Goal: Transaction & Acquisition: Download file/media

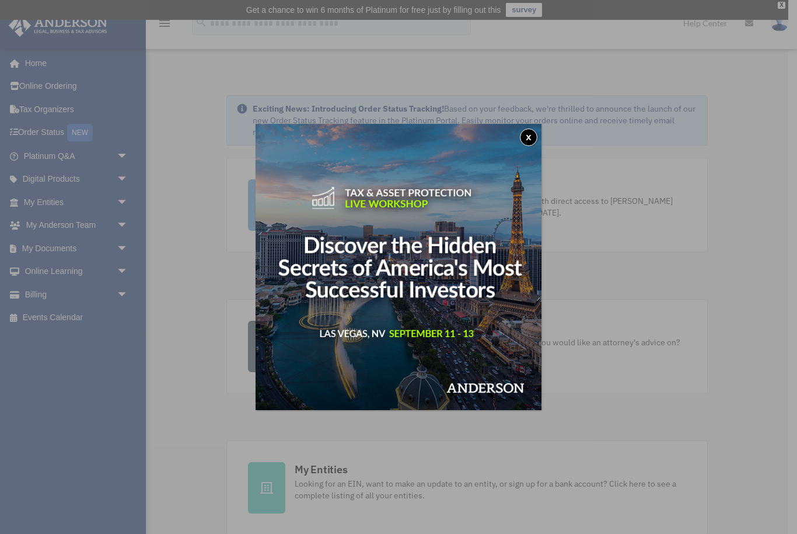
click at [535, 140] on button "x" at bounding box center [529, 137] width 18 height 18
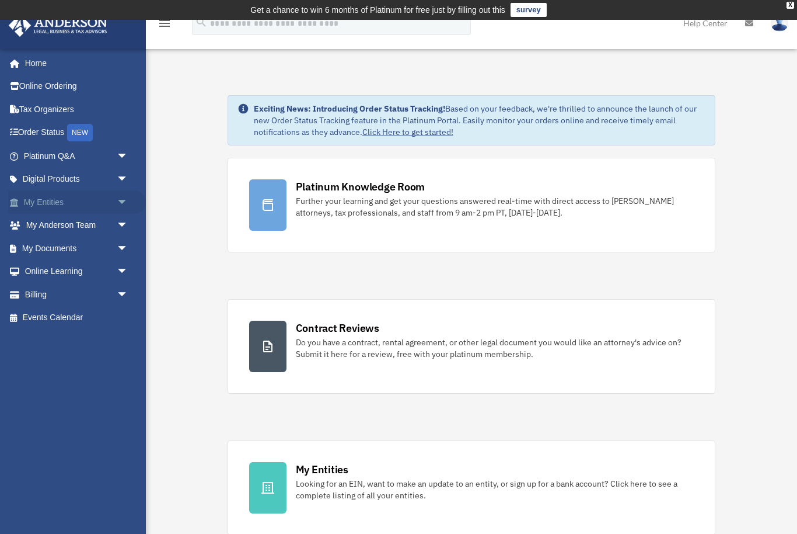
click at [125, 196] on span "arrow_drop_down" at bounding box center [128, 202] width 23 height 24
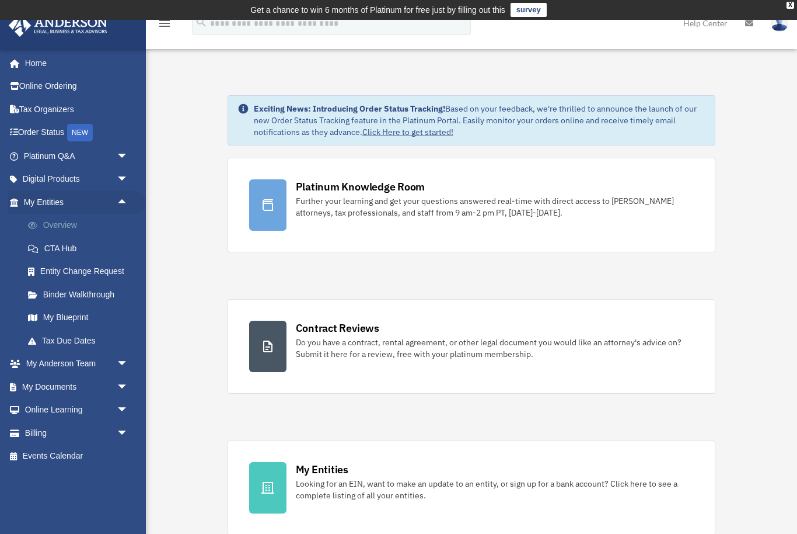
click at [75, 224] on link "Overview" at bounding box center [81, 225] width 130 height 23
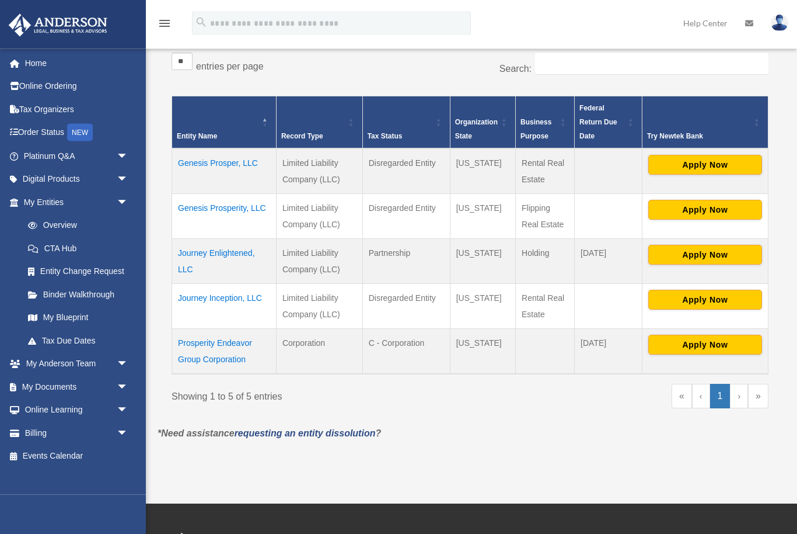
scroll to position [214, 0]
click at [123, 379] on span "arrow_drop_down" at bounding box center [128, 387] width 23 height 24
click at [39, 407] on span at bounding box center [38, 410] width 8 height 8
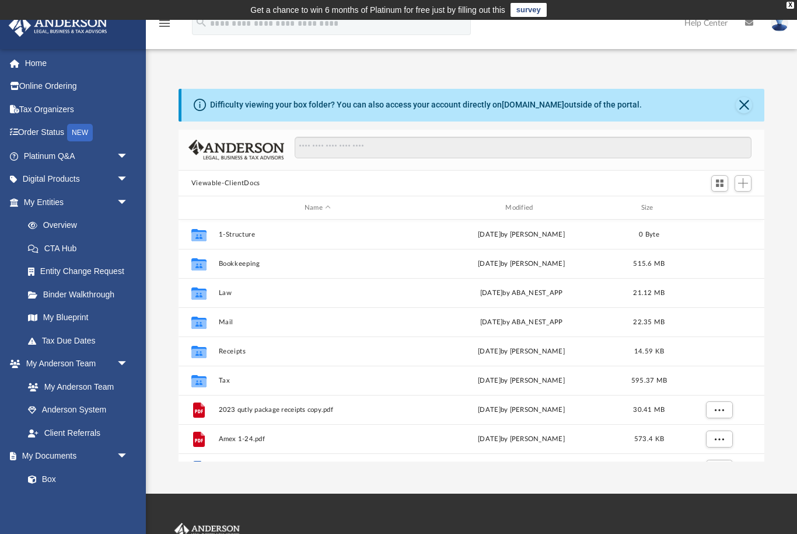
scroll to position [1, 1]
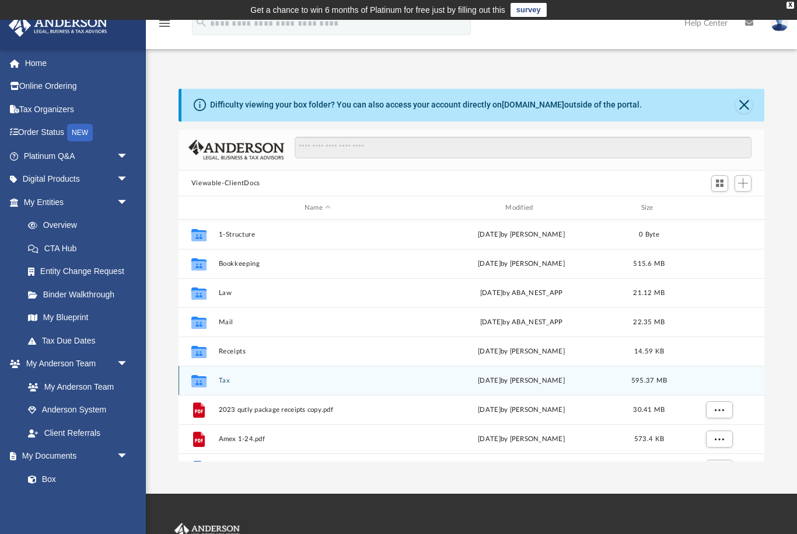
click at [202, 379] on icon "grid" at bounding box center [198, 382] width 15 height 9
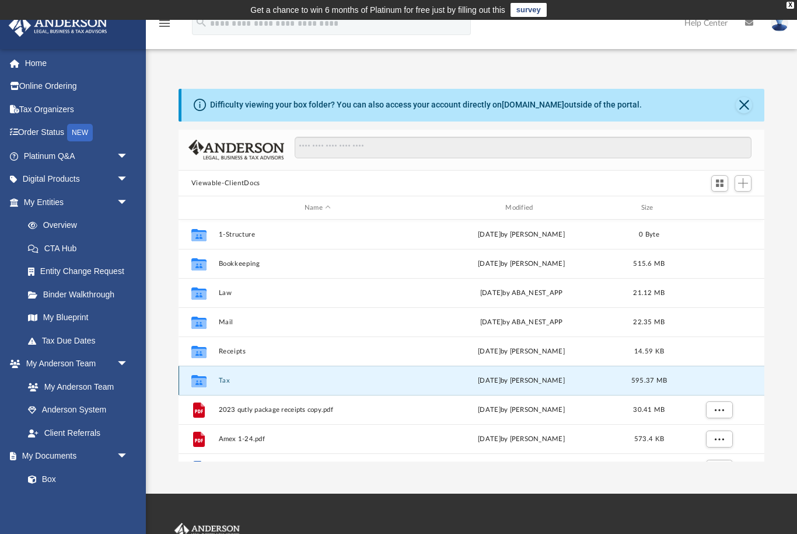
click at [186, 385] on div "Collaborated Folder" at bounding box center [198, 380] width 29 height 19
click at [198, 379] on icon "grid" at bounding box center [198, 382] width 15 height 9
click at [222, 382] on button "Tax" at bounding box center [317, 380] width 198 height 8
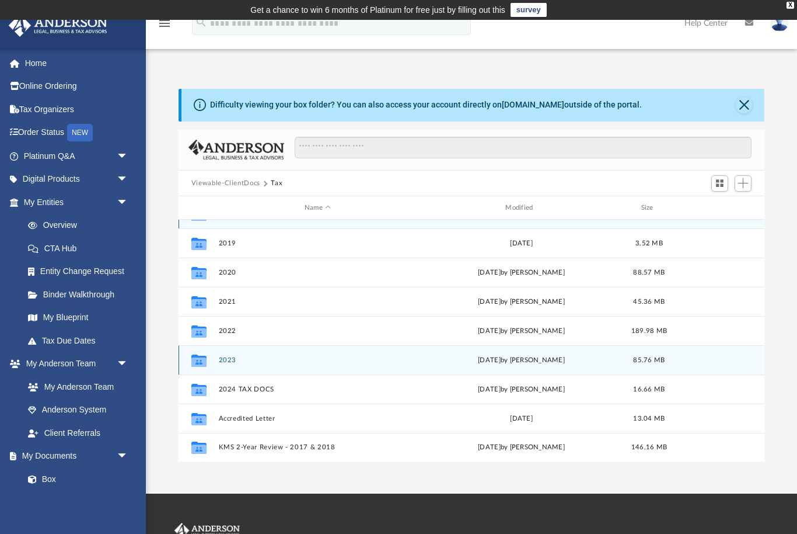
scroll to position [20, 0]
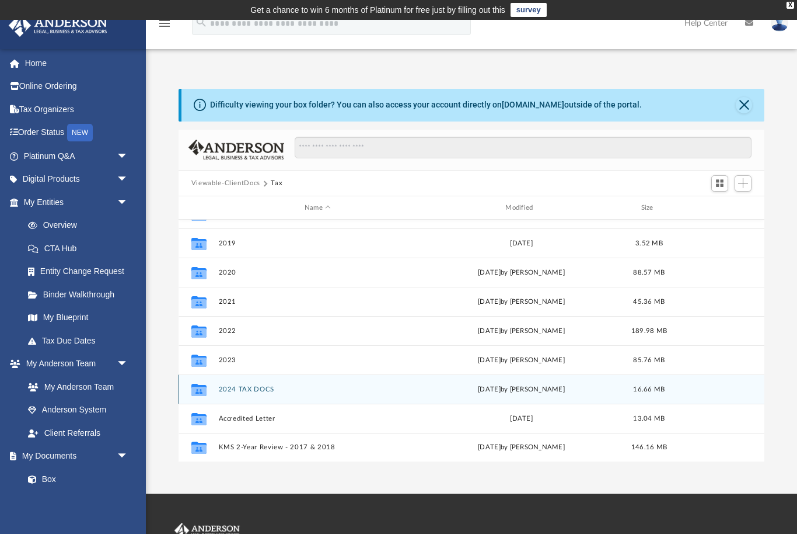
click at [244, 389] on button "2024 TAX DOCS" at bounding box center [317, 389] width 198 height 8
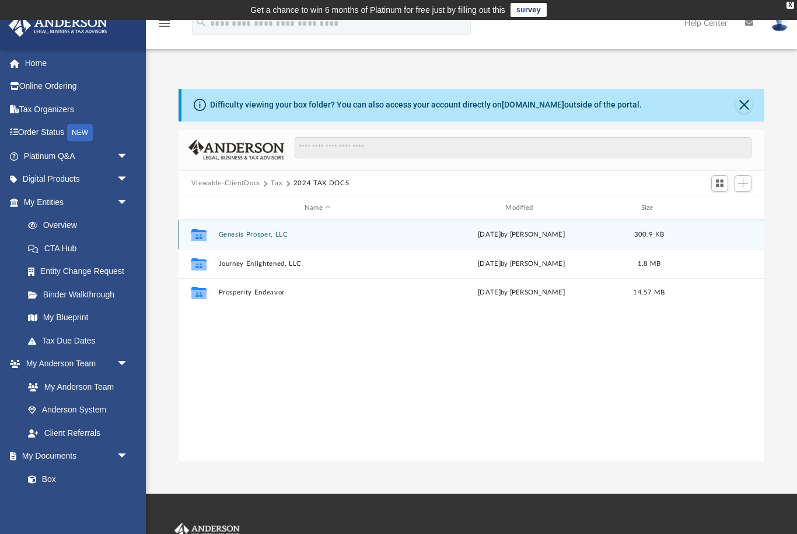
scroll to position [0, 0]
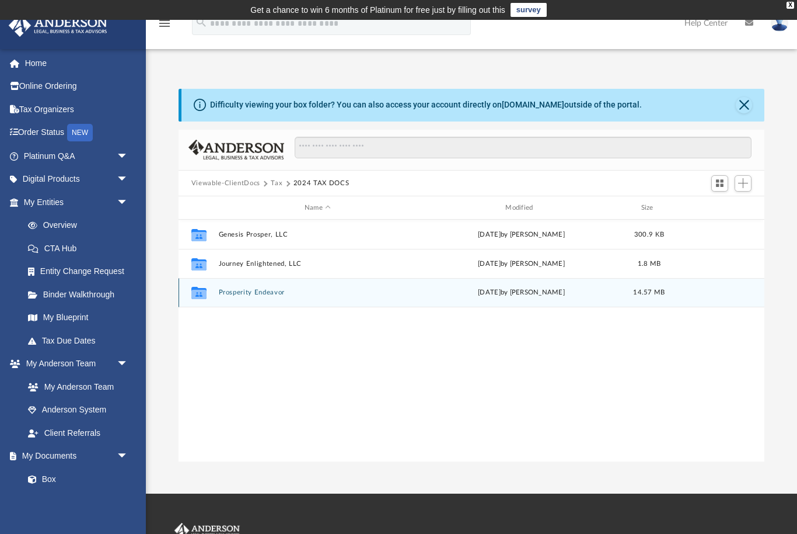
click at [545, 295] on div "Thu May 22 2025 by Tiffany Smyth" at bounding box center [521, 292] width 198 height 11
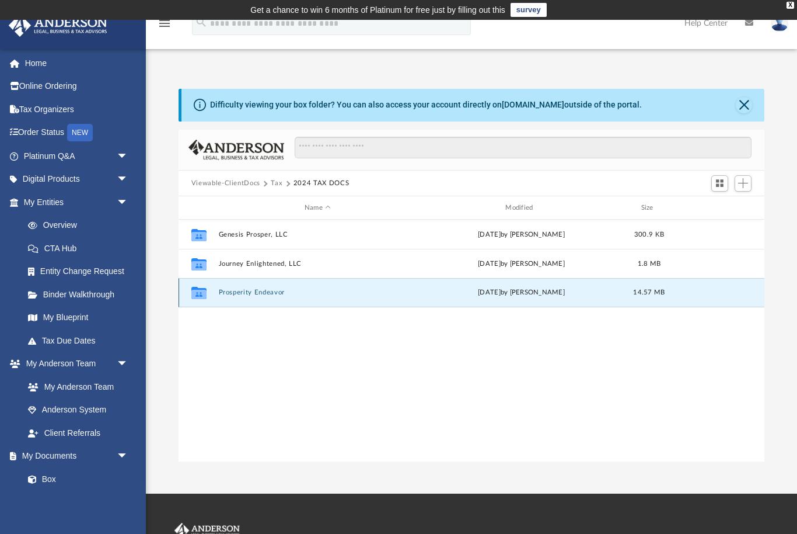
click at [576, 282] on div "Collaborated Folder Prosperity Endeavor Thu May 22 2025 by Tiffany Smyth 14.57 …" at bounding box center [472, 292] width 586 height 29
click at [657, 295] on span "14.57 MB" at bounding box center [649, 292] width 32 height 6
click at [201, 293] on icon "grid" at bounding box center [198, 293] width 15 height 12
click at [660, 294] on span "14.57 MB" at bounding box center [649, 292] width 32 height 6
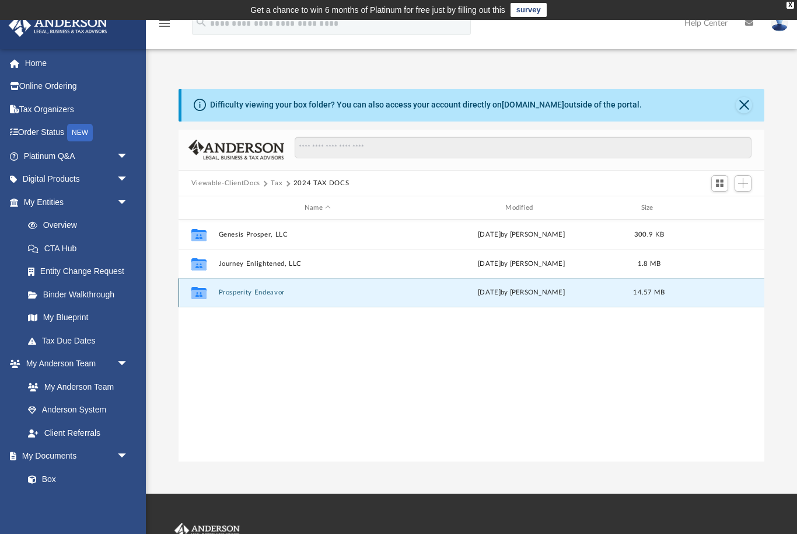
click at [571, 294] on div "Thu May 22 2025 by Tiffany Smyth" at bounding box center [521, 292] width 198 height 11
click at [204, 294] on icon "grid" at bounding box center [198, 294] width 15 height 9
click at [263, 296] on button "Prosperity Endeavor" at bounding box center [317, 293] width 198 height 8
click at [269, 302] on div "Collaborated Folder Prosperity Endeavor Thu May 22 2025 by Tiffany Smyth 14.57 …" at bounding box center [472, 292] width 586 height 29
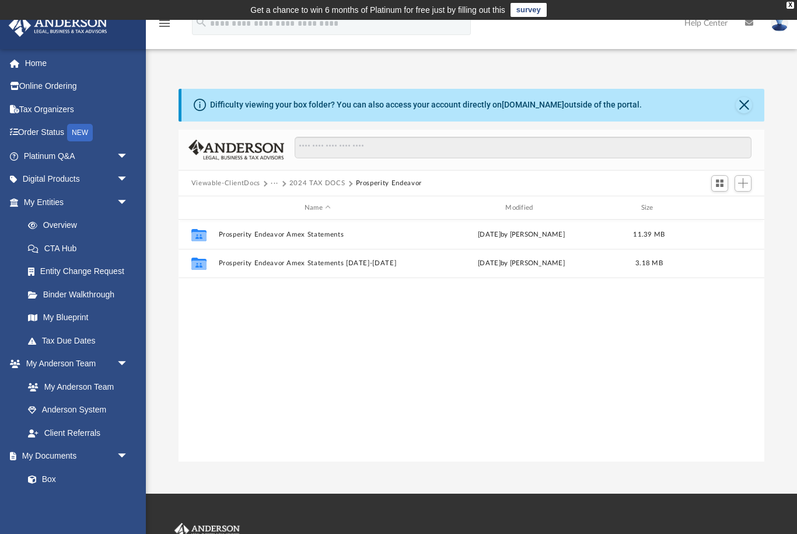
click at [320, 184] on button "2024 TAX DOCS" at bounding box center [317, 183] width 55 height 11
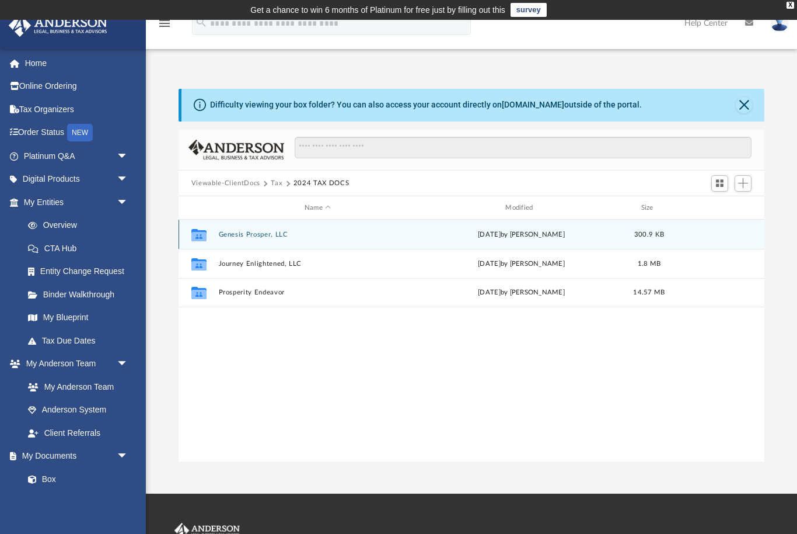
click at [266, 235] on button "Genesis Prosper, LLC" at bounding box center [317, 235] width 198 height 8
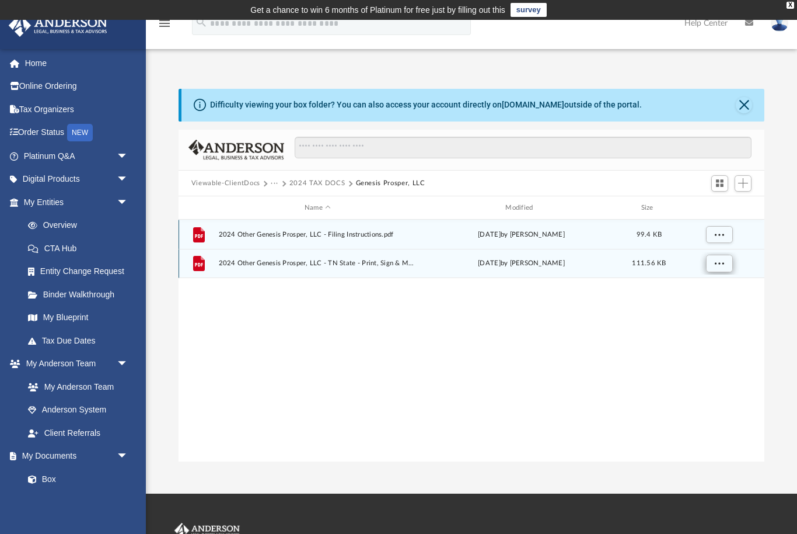
click at [722, 268] on button "More options" at bounding box center [719, 264] width 27 height 18
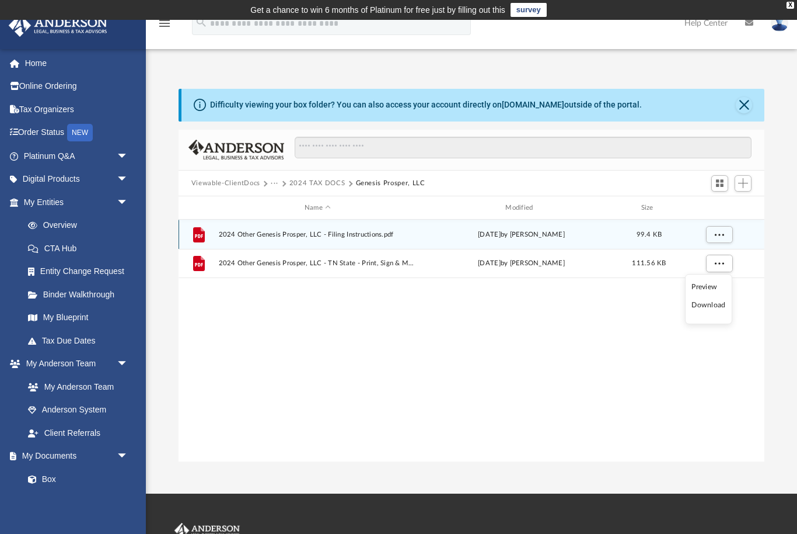
click at [714, 303] on li "Download" at bounding box center [709, 305] width 34 height 12
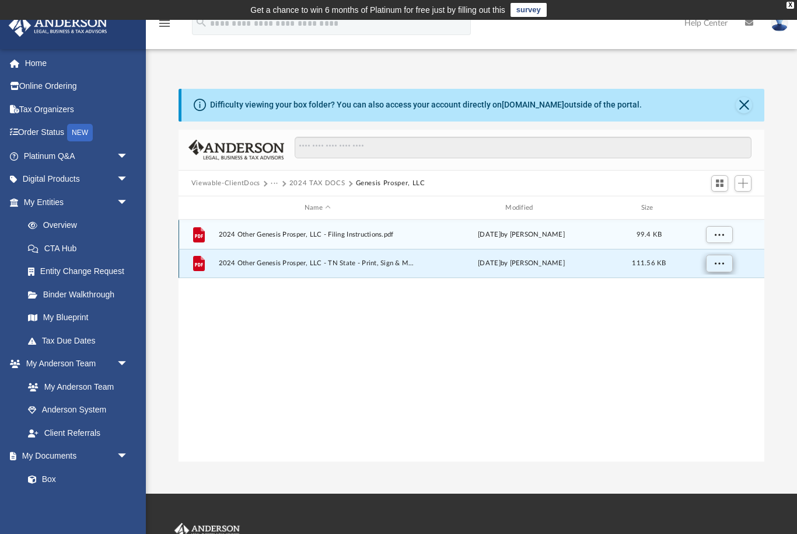
click at [719, 264] on span "More options" at bounding box center [718, 263] width 9 height 6
click at [720, 308] on li "Download" at bounding box center [709, 305] width 34 height 12
